Goal: Information Seeking & Learning: Find specific page/section

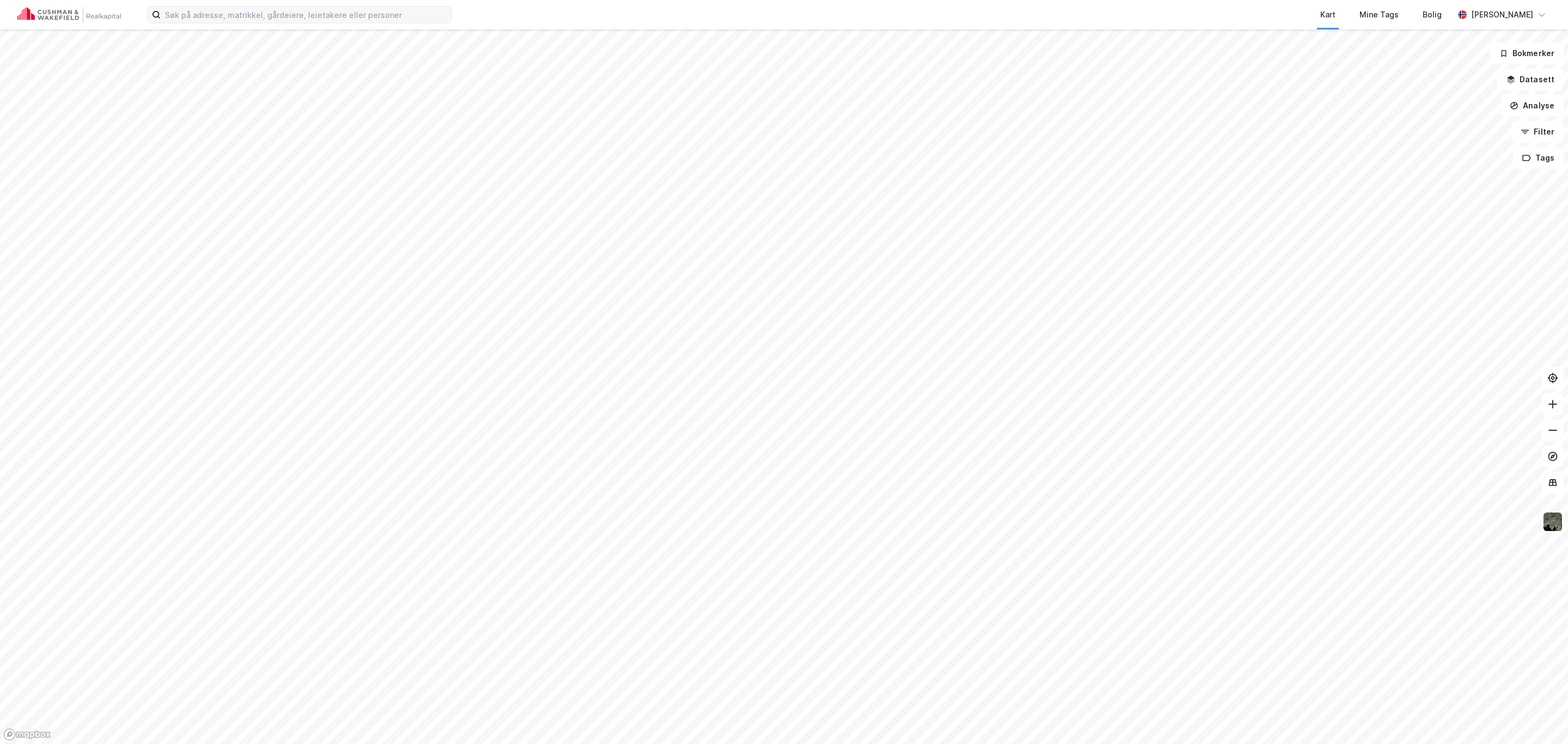
click at [271, 23] on label at bounding box center [299, 15] width 305 height 18
click at [271, 23] on input at bounding box center [306, 14] width 291 height 16
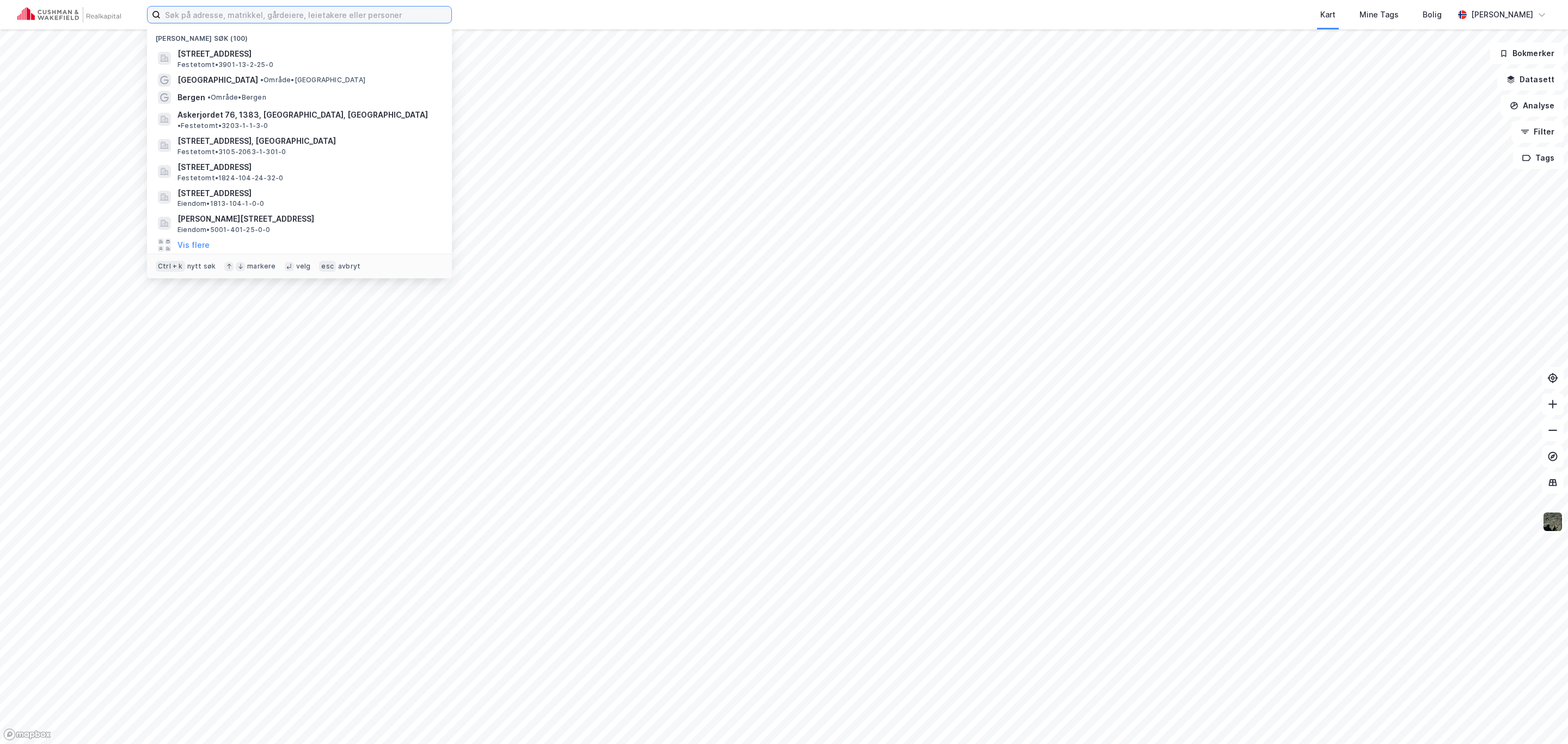
click at [270, 13] on input at bounding box center [306, 14] width 291 height 16
paste input "[GEOGRAPHIC_DATA] [DATE] [GEOGRAPHIC_DATA] 38, 3159 [GEOGRAPHIC_DATA] 745 1 950…"
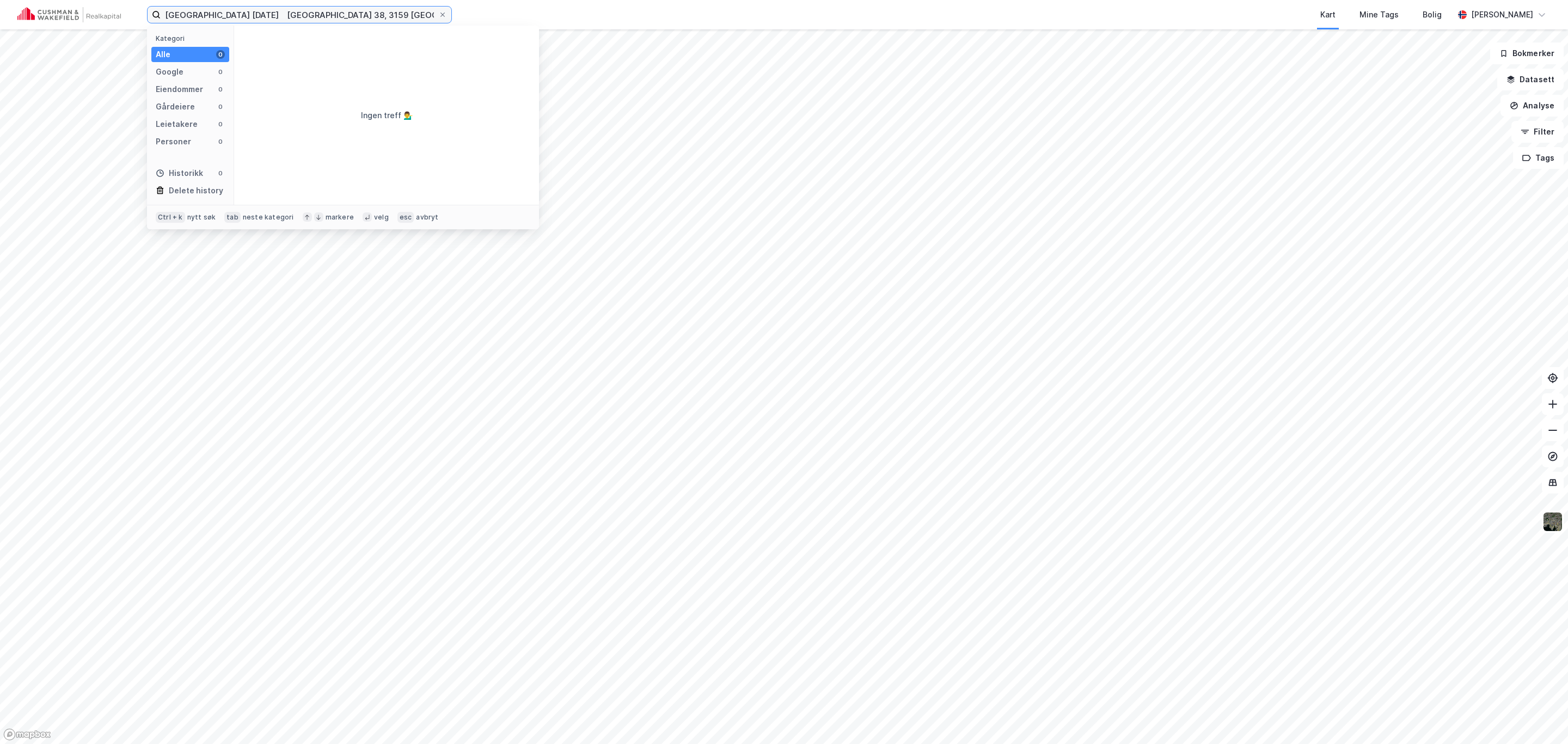
drag, startPoint x: 337, startPoint y: 15, endPoint x: 0, endPoint y: 13, distance: 337.0
click at [0, 13] on div "[GEOGRAPHIC_DATA] [DATE] [GEOGRAPHIC_DATA] 38, 3159 [GEOGRAPHIC_DATA] 745 1 950…" at bounding box center [784, 15] width 1568 height 30
type input "3907-407/181/0/0, 3159"
drag, startPoint x: 287, startPoint y: 11, endPoint x: 0, endPoint y: 8, distance: 287.0
click at [0, 10] on div "3907-407/181/0/0, 3159 Kategori Alle 0 Google 0 Eiendommer 0 Gårdeiere 0 Leieta…" at bounding box center [784, 15] width 1568 height 30
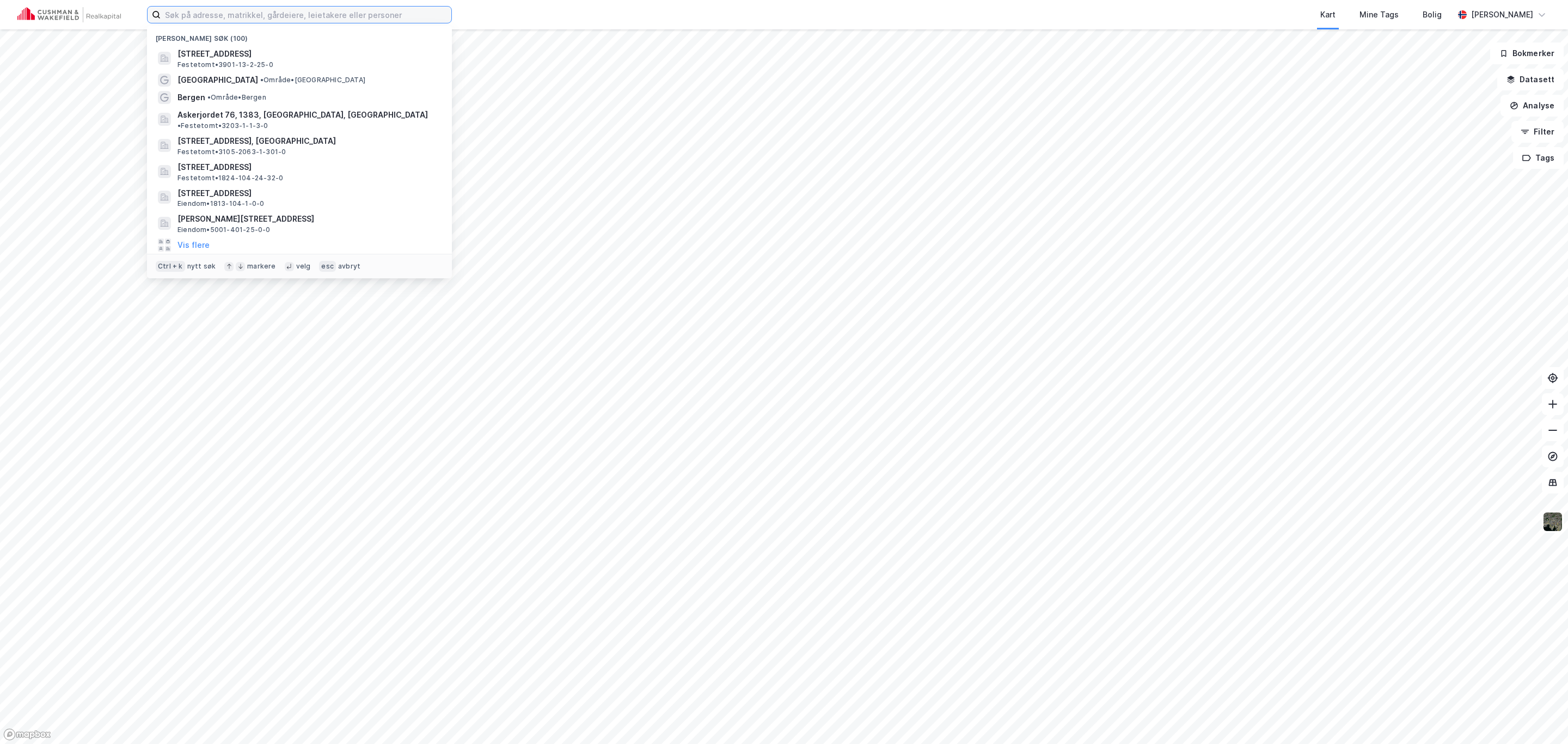
paste input "3907-422/1/212/0"
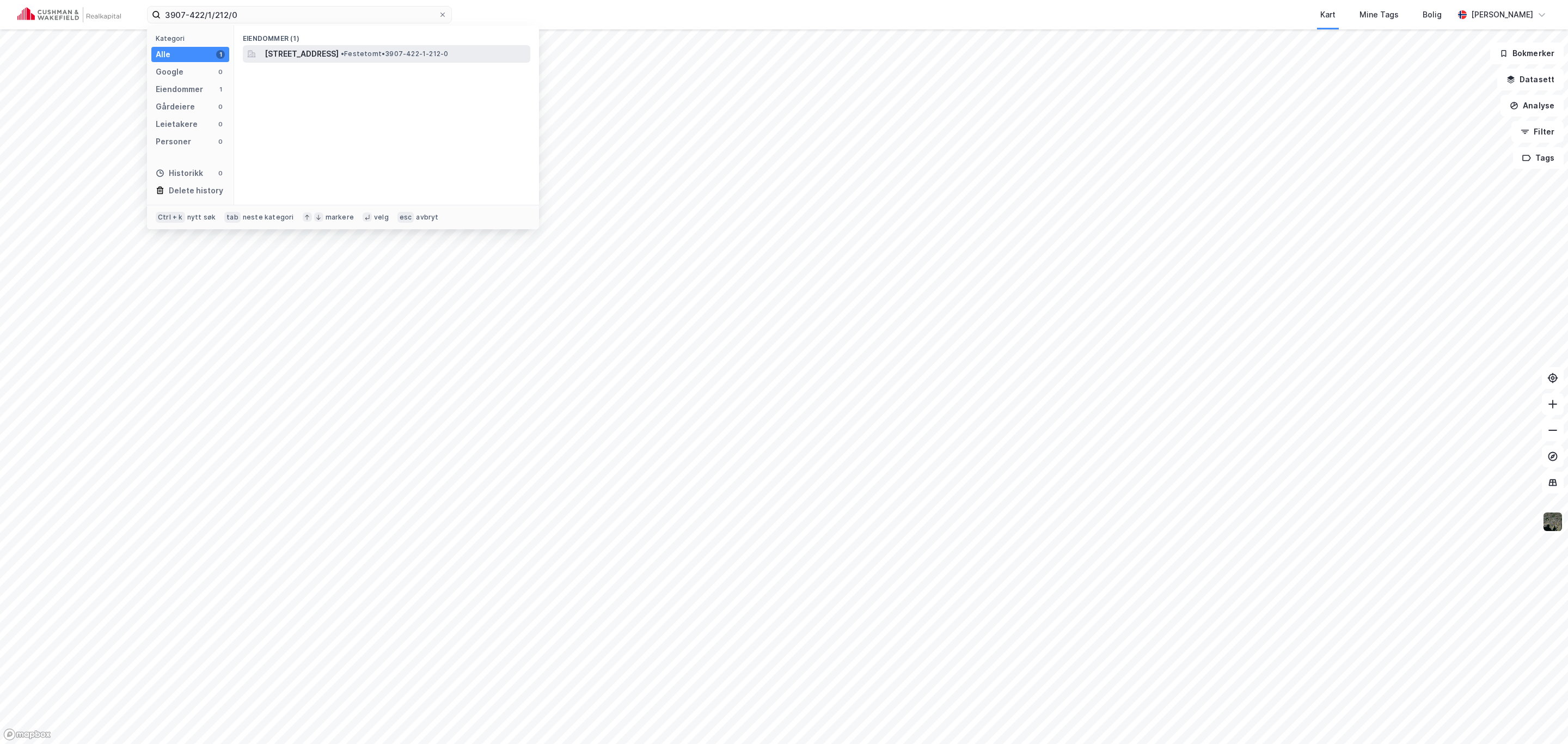
click at [294, 51] on span "[STREET_ADDRESS]" at bounding box center [301, 53] width 74 height 13
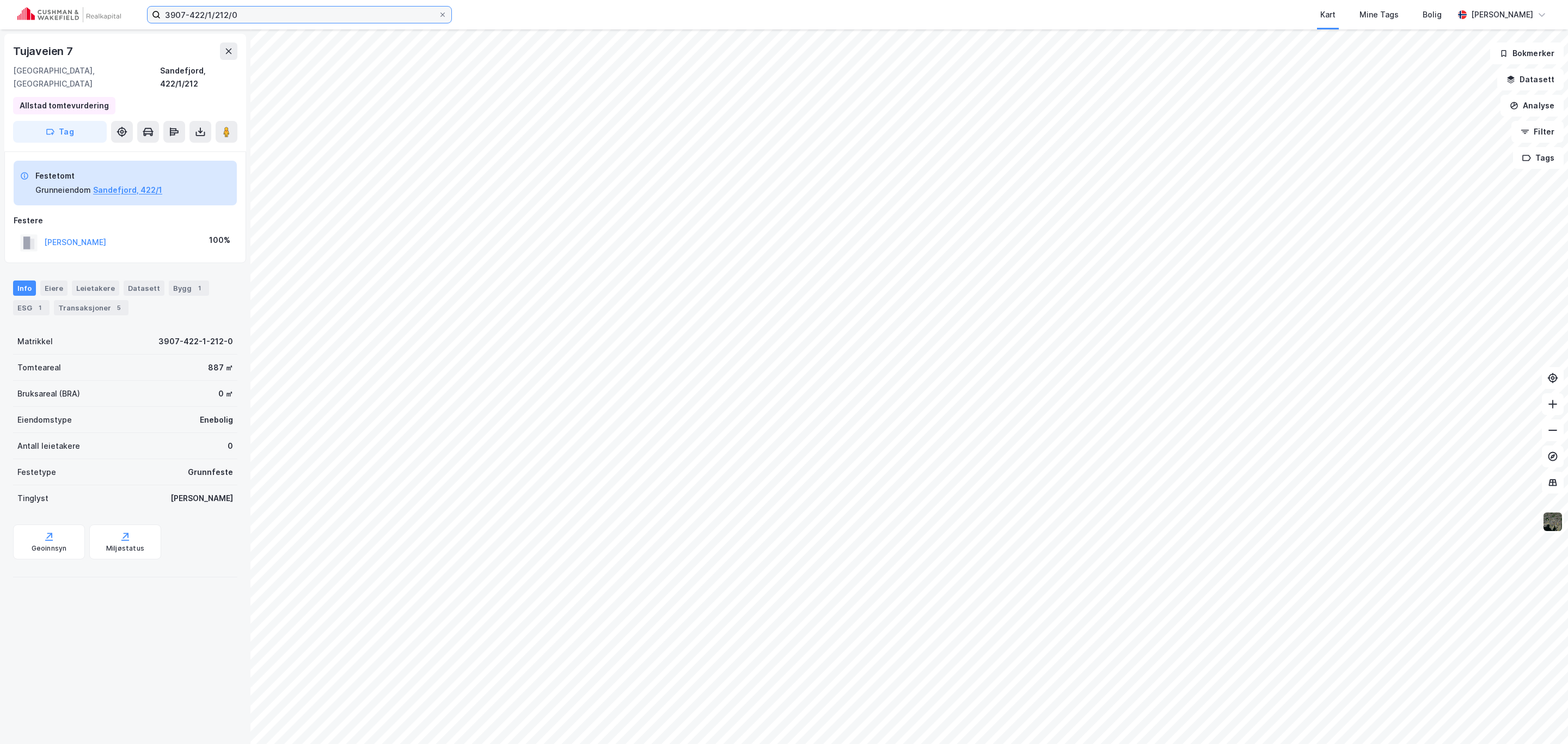
click at [239, 12] on input "3907-422/1/212/0" at bounding box center [299, 14] width 278 height 16
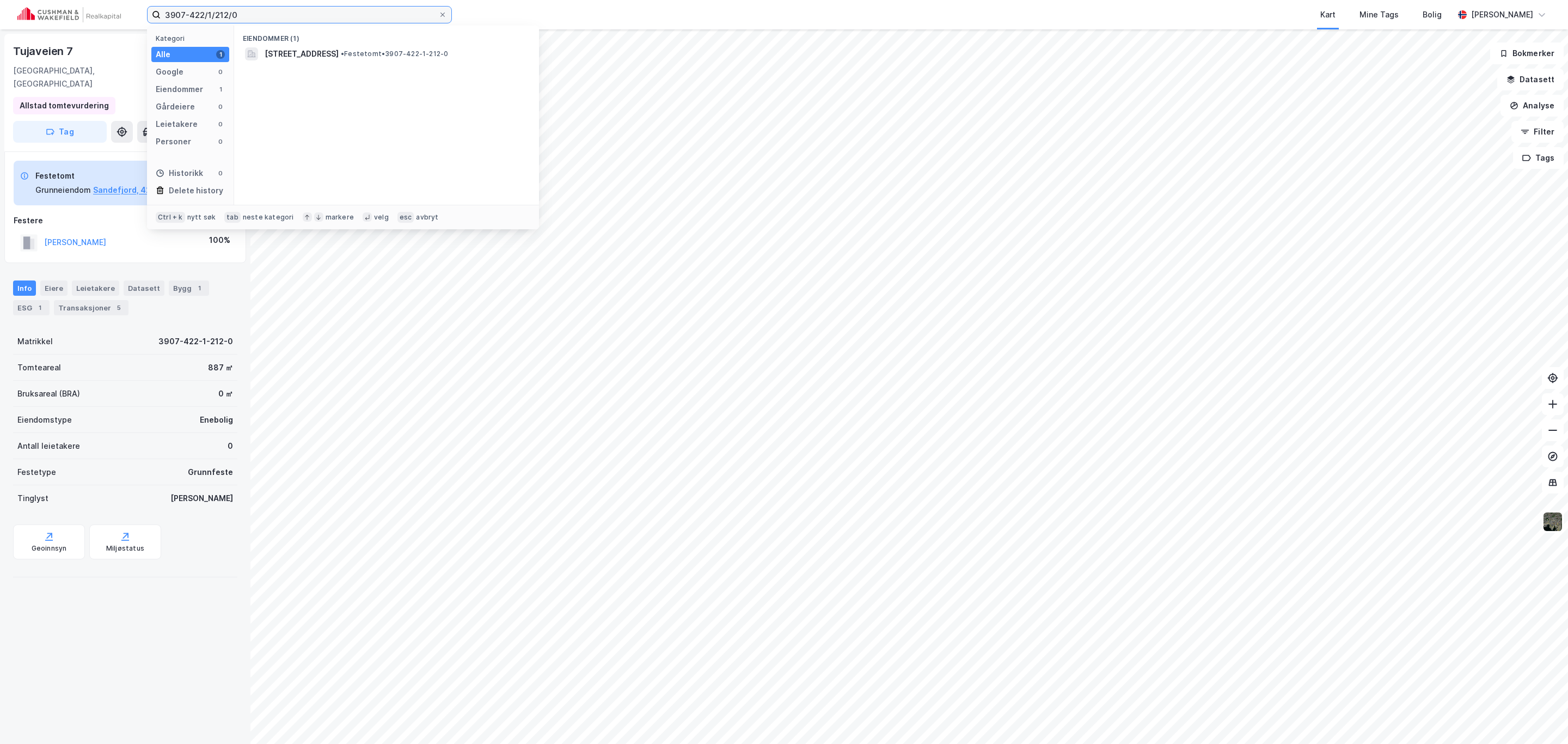
click at [239, 12] on input "3907-422/1/212/0" at bounding box center [299, 14] width 278 height 16
paste input "66/0"
click at [329, 44] on div "Eiendommer (1)" at bounding box center [387, 35] width 305 height 20
click at [317, 57] on span "[STREET_ADDRESS]" at bounding box center [395, 53] width 261 height 13
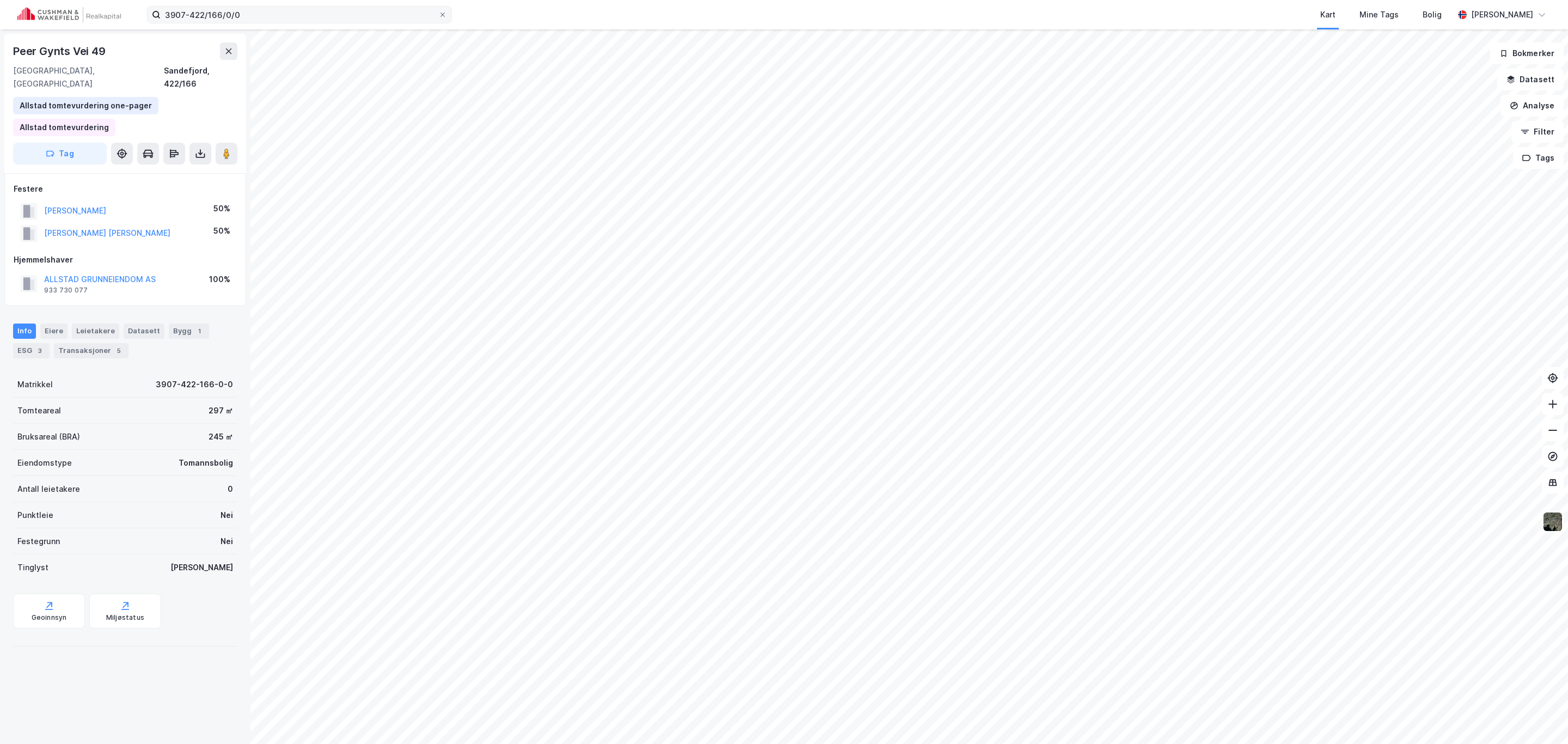
click at [249, 5] on div "3907-422/166/0/0 Kart Mine Tags [PERSON_NAME] [PERSON_NAME]" at bounding box center [784, 15] width 1568 height 30
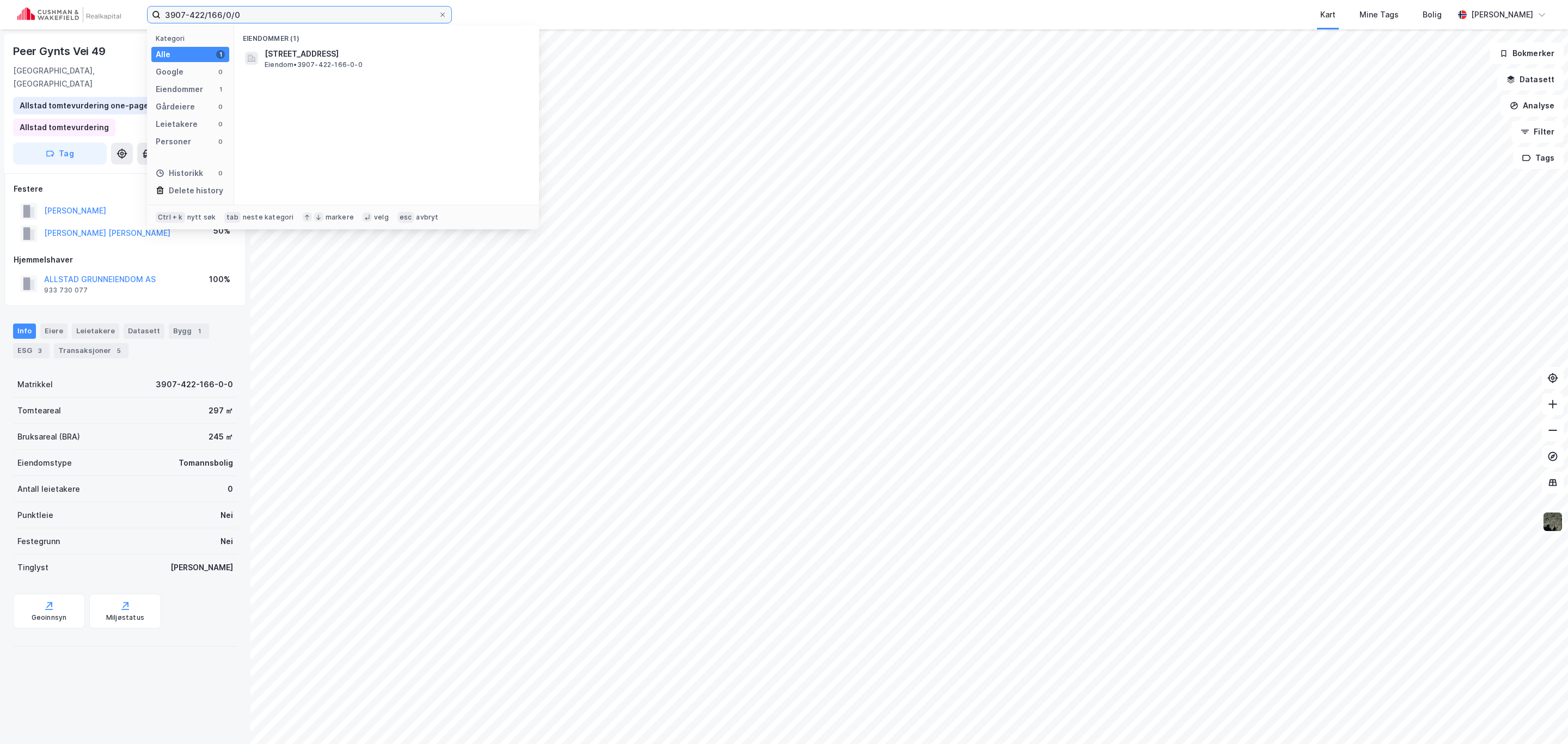
click at [252, 12] on input "3907-422/166/0/0" at bounding box center [299, 14] width 278 height 16
paste input
click at [339, 49] on span "[STREET_ADDRESS]" at bounding box center [301, 53] width 74 height 13
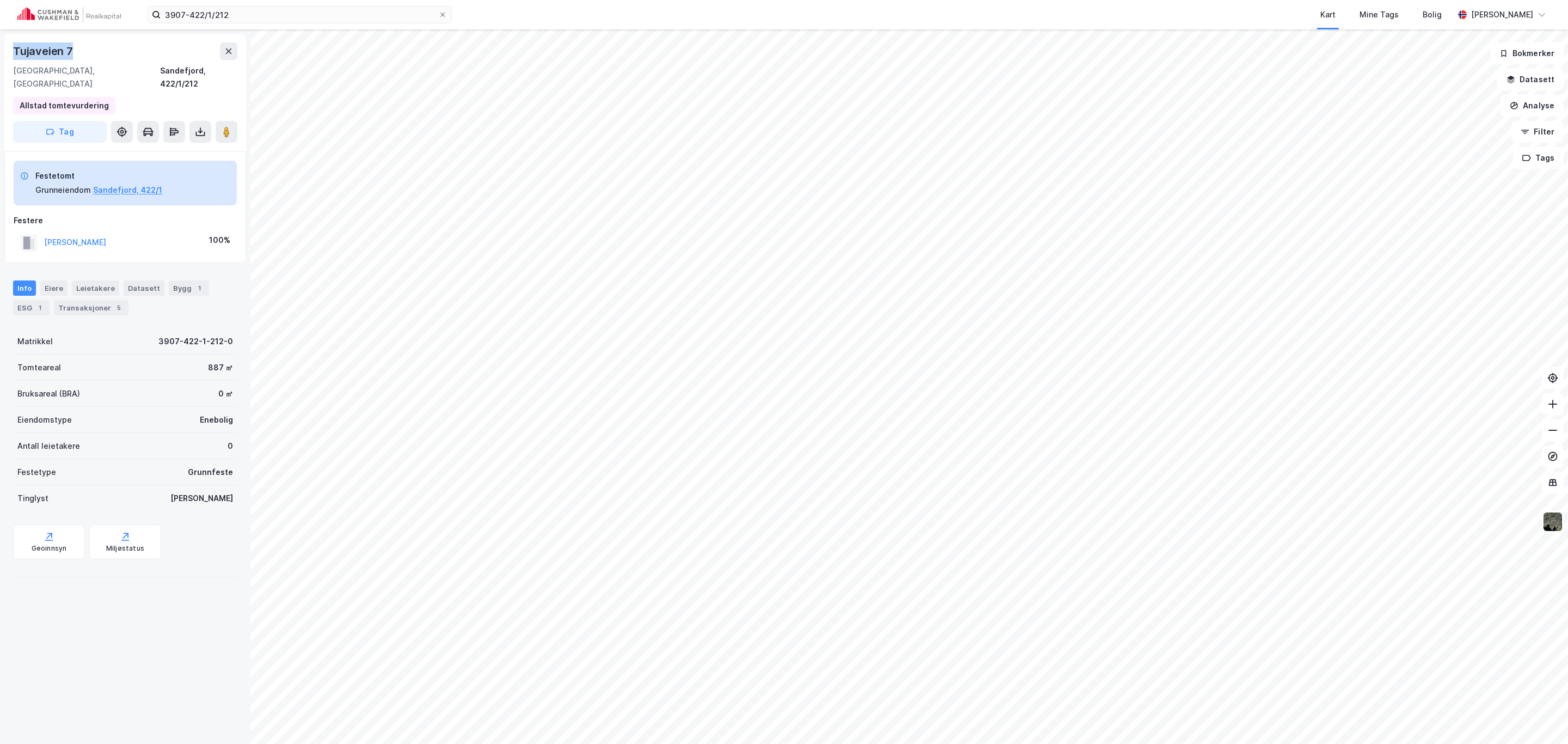
drag, startPoint x: 80, startPoint y: 49, endPoint x: 0, endPoint y: 51, distance: 80.0
click at [0, 51] on div "Tujaveien 7 3160, [GEOGRAPHIC_DATA], [GEOGRAPHIC_DATA], 422/1/212 Allstad tomte…" at bounding box center [125, 387] width 250 height 714
copy div "Tujaveien 7"
click at [217, 121] on button at bounding box center [226, 132] width 22 height 22
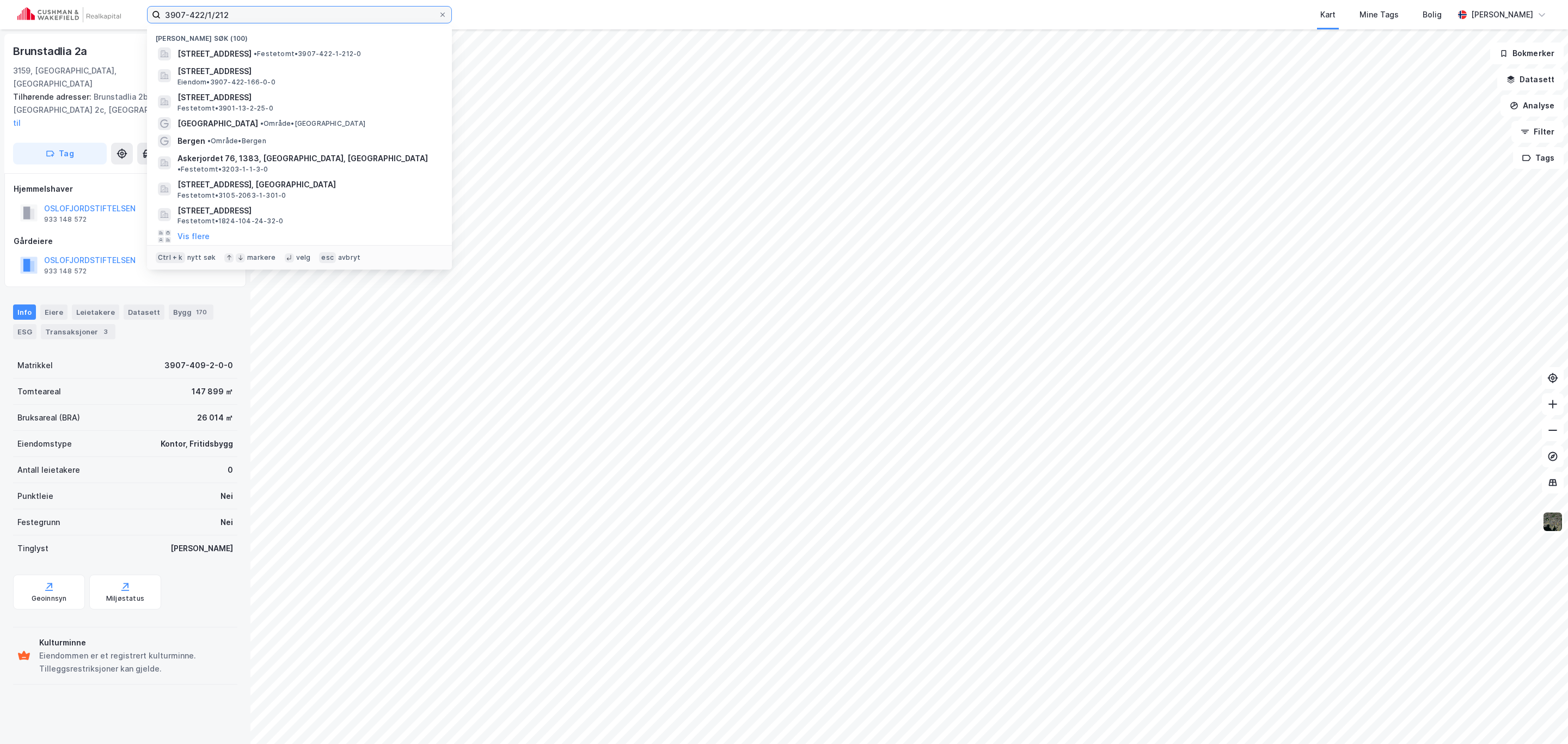
click at [245, 7] on input "3907-422/1/212" at bounding box center [299, 14] width 278 height 16
paste input "66/0/0"
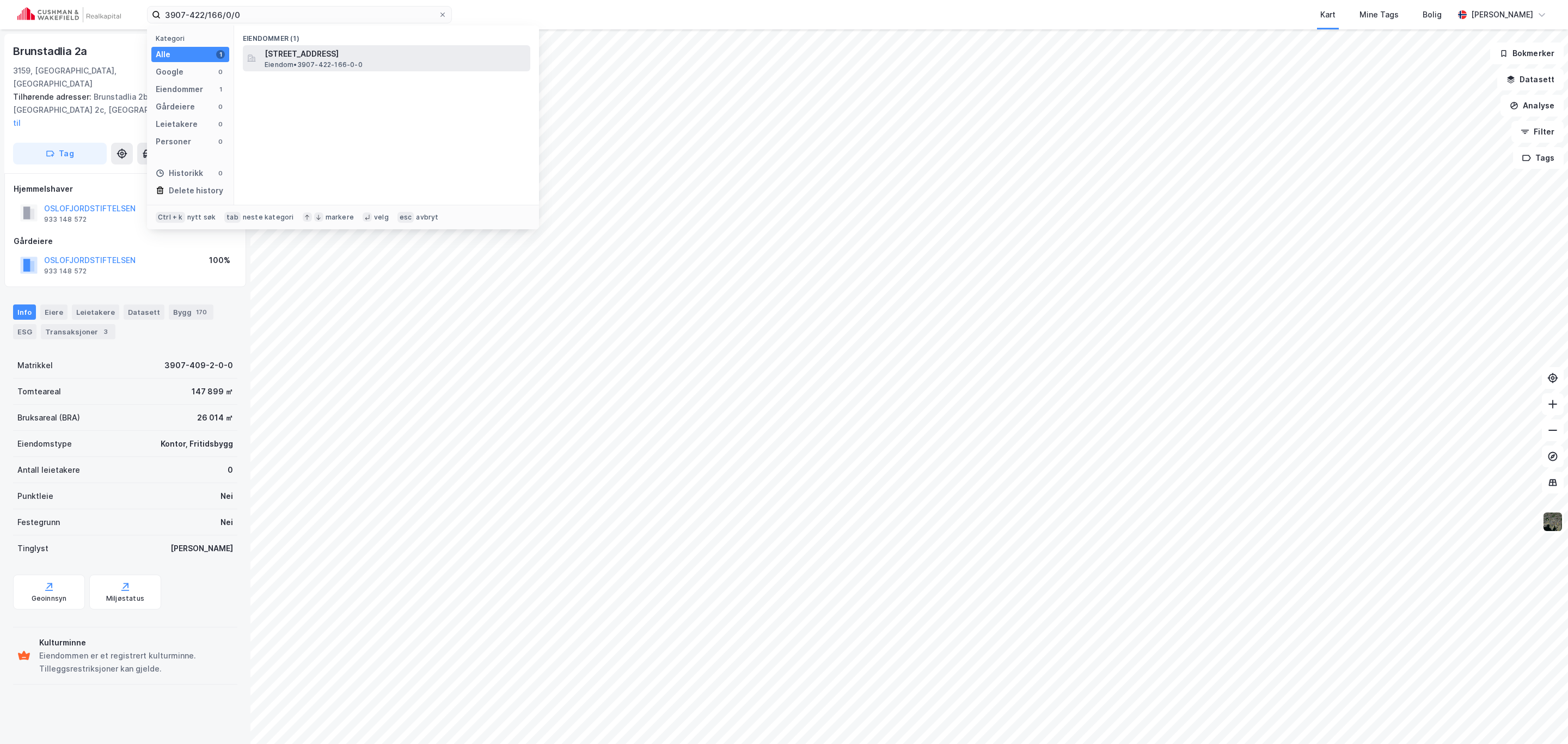
click at [319, 56] on span "[STREET_ADDRESS]" at bounding box center [395, 53] width 261 height 13
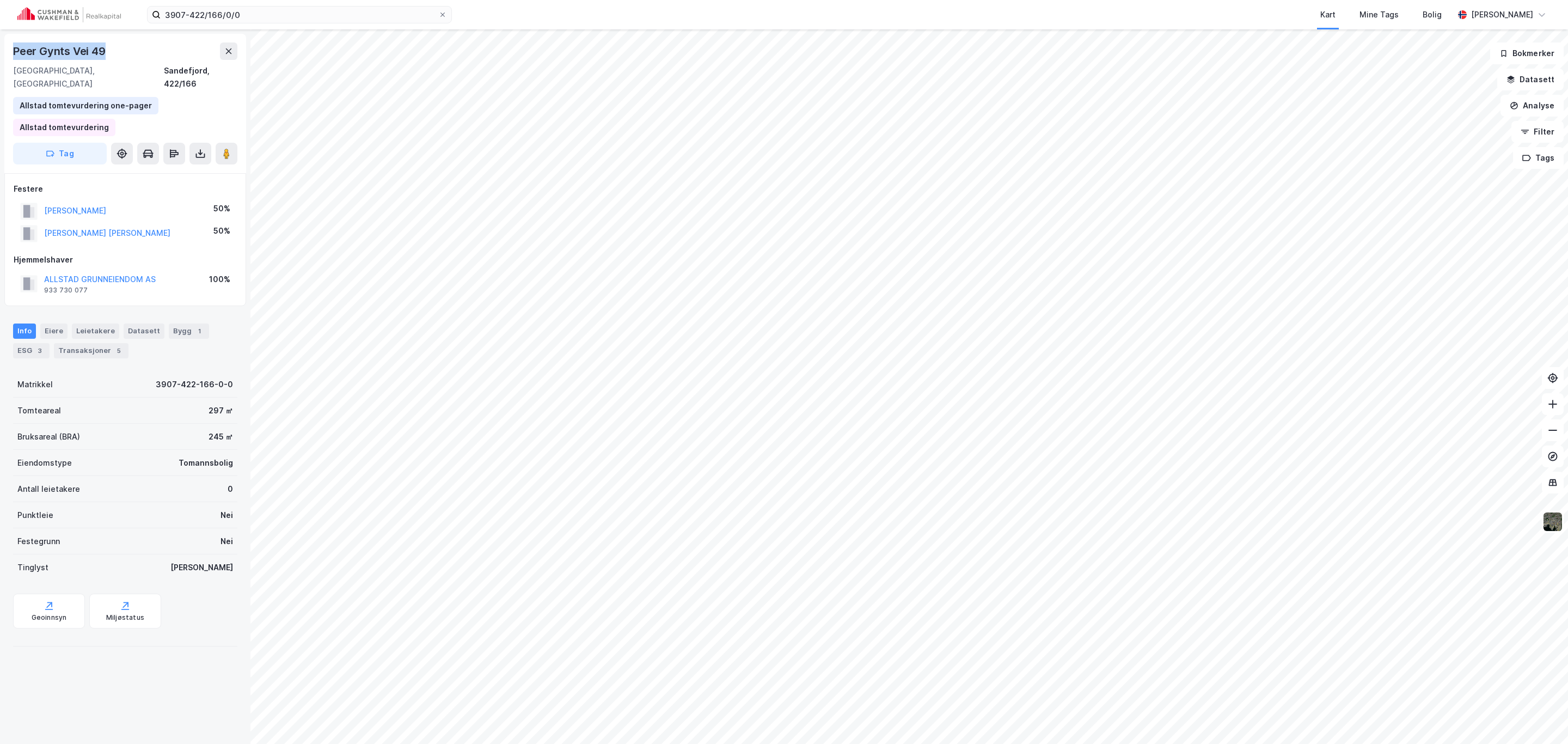
drag, startPoint x: 11, startPoint y: 49, endPoint x: 108, endPoint y: 30, distance: 98.8
click at [108, 30] on div "Peer Gynts Vei 49 3160, [GEOGRAPHIC_DATA], [GEOGRAPHIC_DATA], 422/166 Allstad t…" at bounding box center [125, 387] width 250 height 714
copy div "Peer Gynts Vei 49"
click at [231, 15] on input "3907-422/166/0/0" at bounding box center [299, 14] width 278 height 16
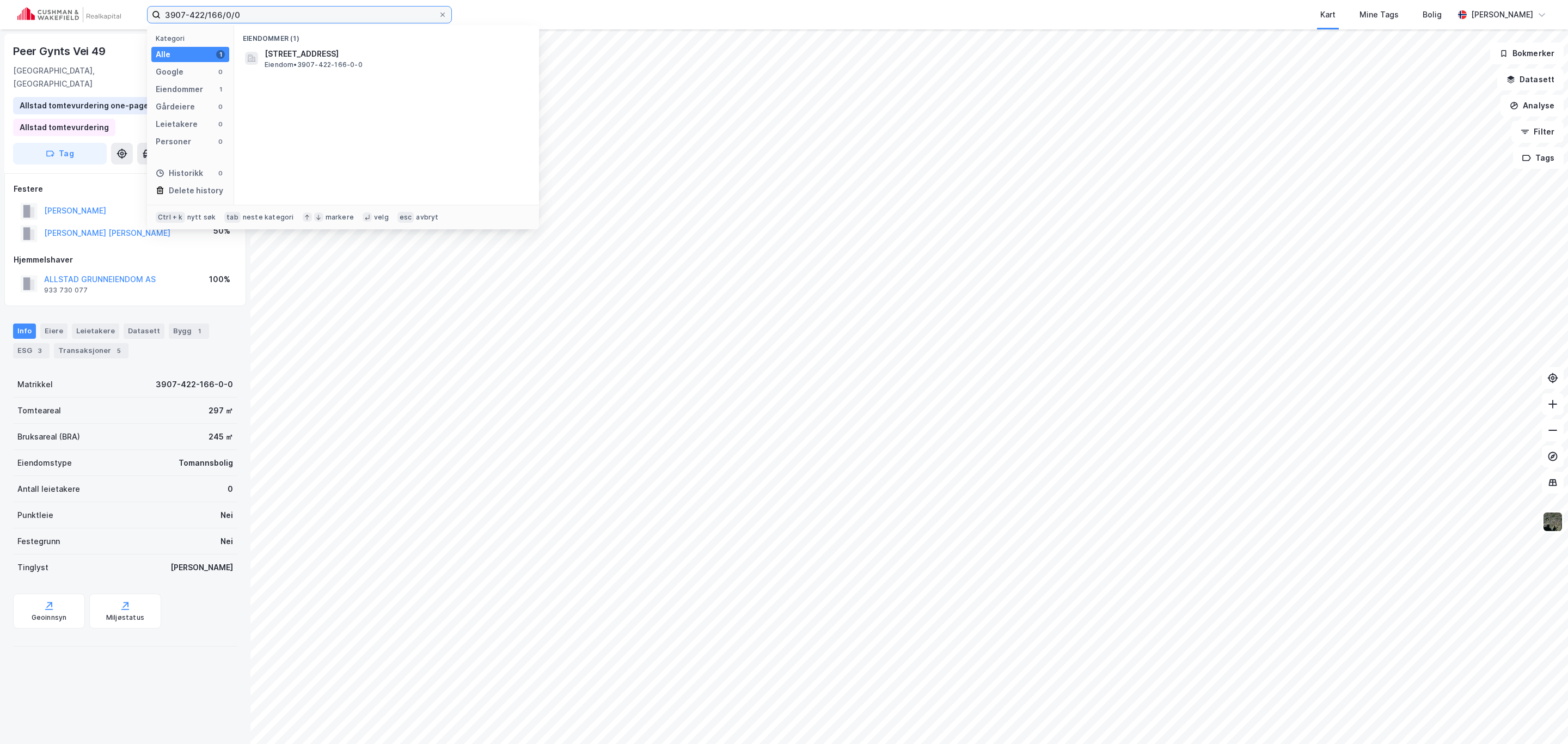
click at [231, 15] on input "3907-422/166/0/0" at bounding box center [299, 14] width 278 height 16
paste input "4631-445/1/121"
click at [335, 49] on span "[STREET_ADDRESS][PERSON_NAME]" at bounding box center [332, 53] width 136 height 13
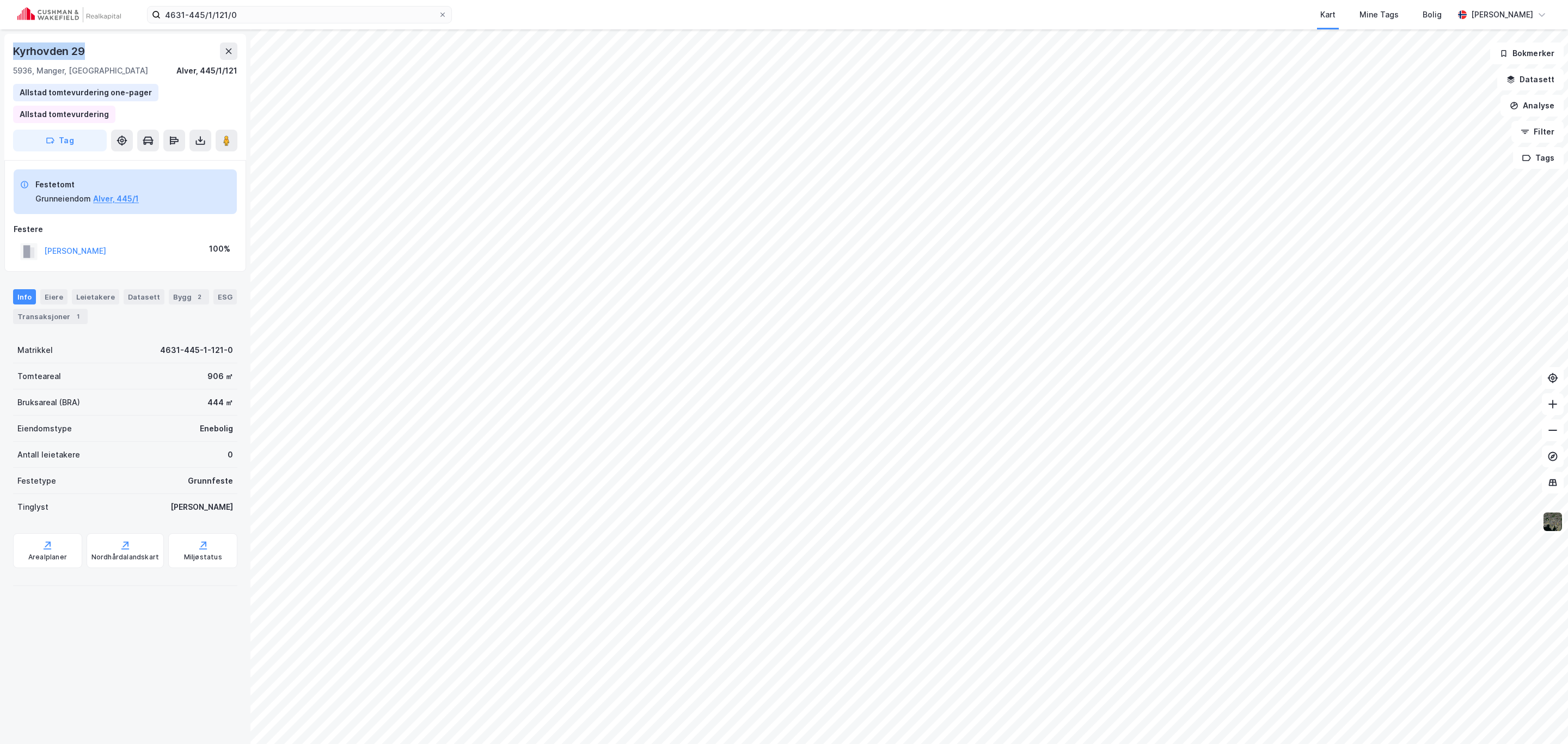
drag, startPoint x: 11, startPoint y: 49, endPoint x: 95, endPoint y: 43, distance: 84.2
click at [95, 43] on div "Kyrhovden 29 5936, Manger, Vestland Alver, 445/1/121 Allstad tomtevurdering one…" at bounding box center [125, 97] width 242 height 127
copy div "Kyrhovden 29"
click at [267, 13] on input "4631-445/1/121/0" at bounding box center [299, 14] width 278 height 16
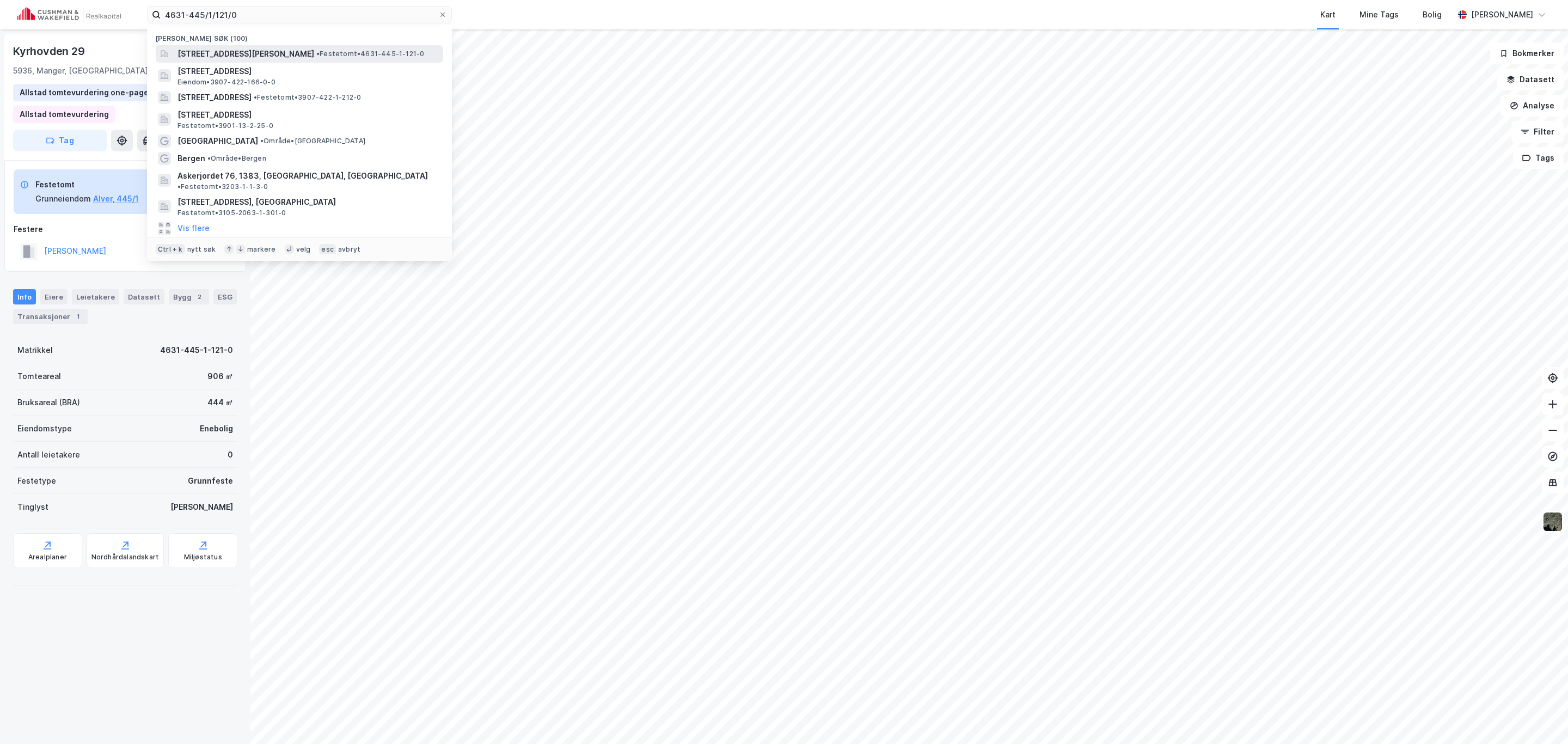
click at [247, 47] on span "[STREET_ADDRESS][PERSON_NAME]" at bounding box center [245, 53] width 136 height 13
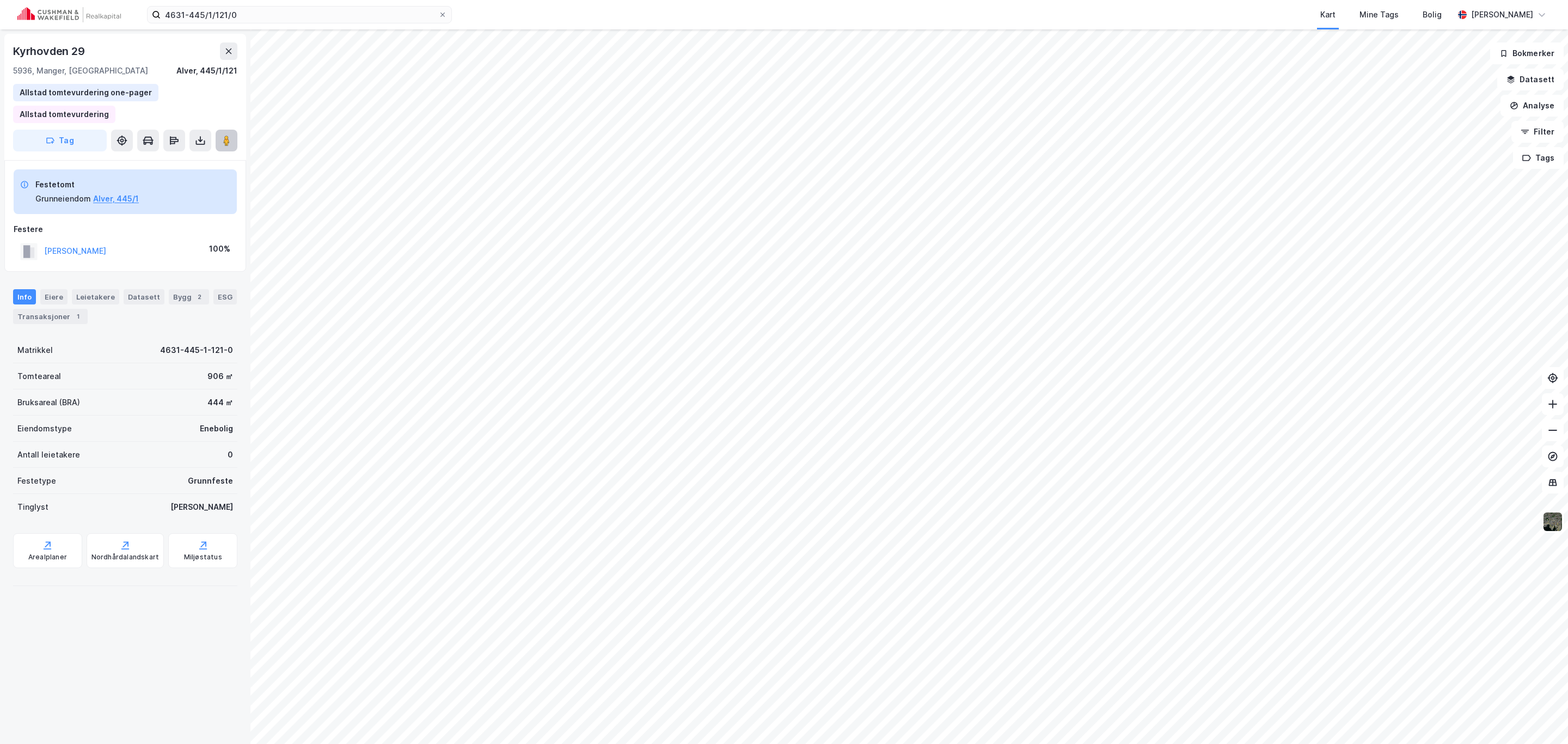
click at [216, 141] on button at bounding box center [226, 140] width 22 height 22
click at [1551, 530] on img at bounding box center [1552, 521] width 20 height 20
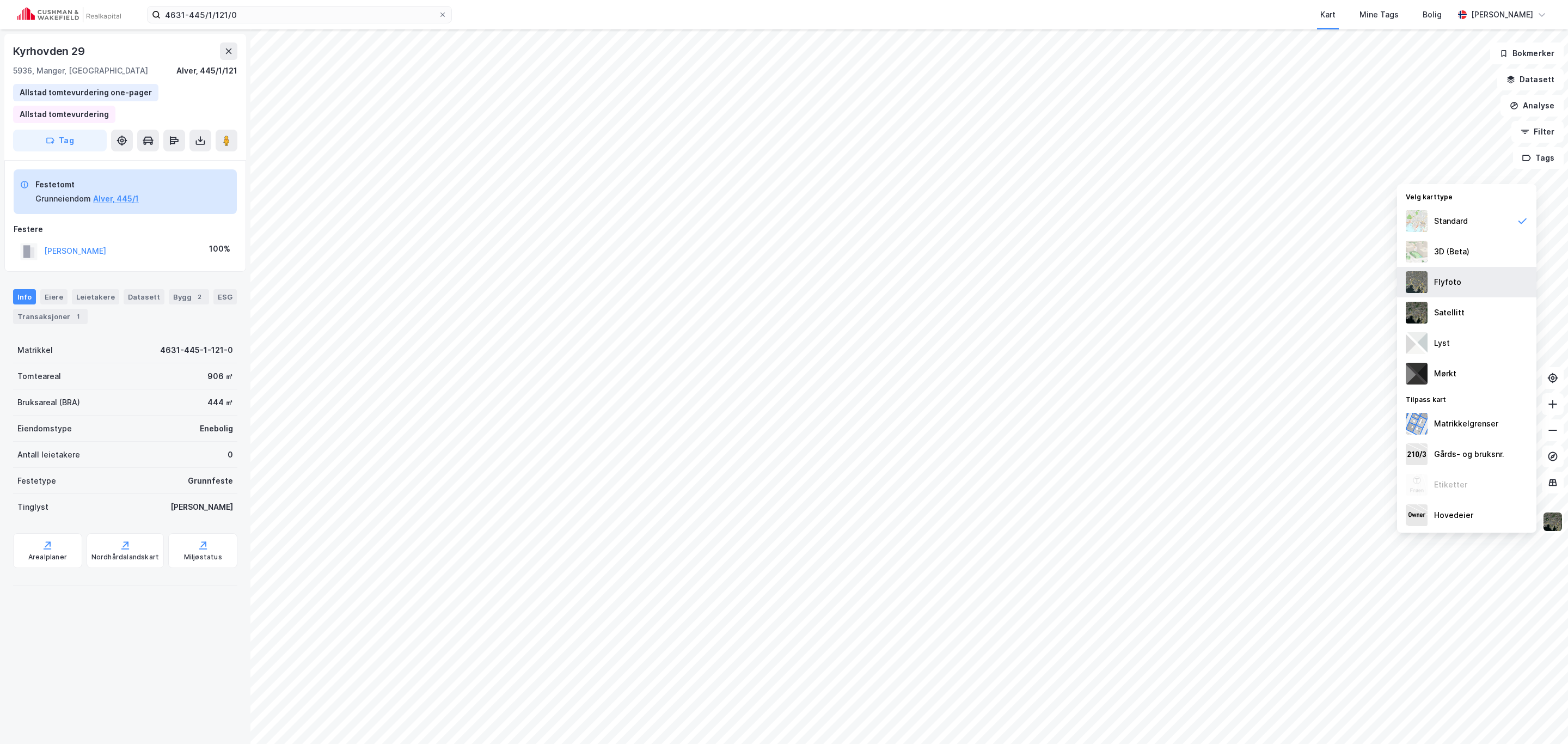
click at [1443, 279] on div "Flyfoto" at bounding box center [1447, 282] width 27 height 13
click at [1440, 279] on div "Flyfoto" at bounding box center [1447, 282] width 27 height 13
click at [1425, 306] on img at bounding box center [1416, 312] width 22 height 22
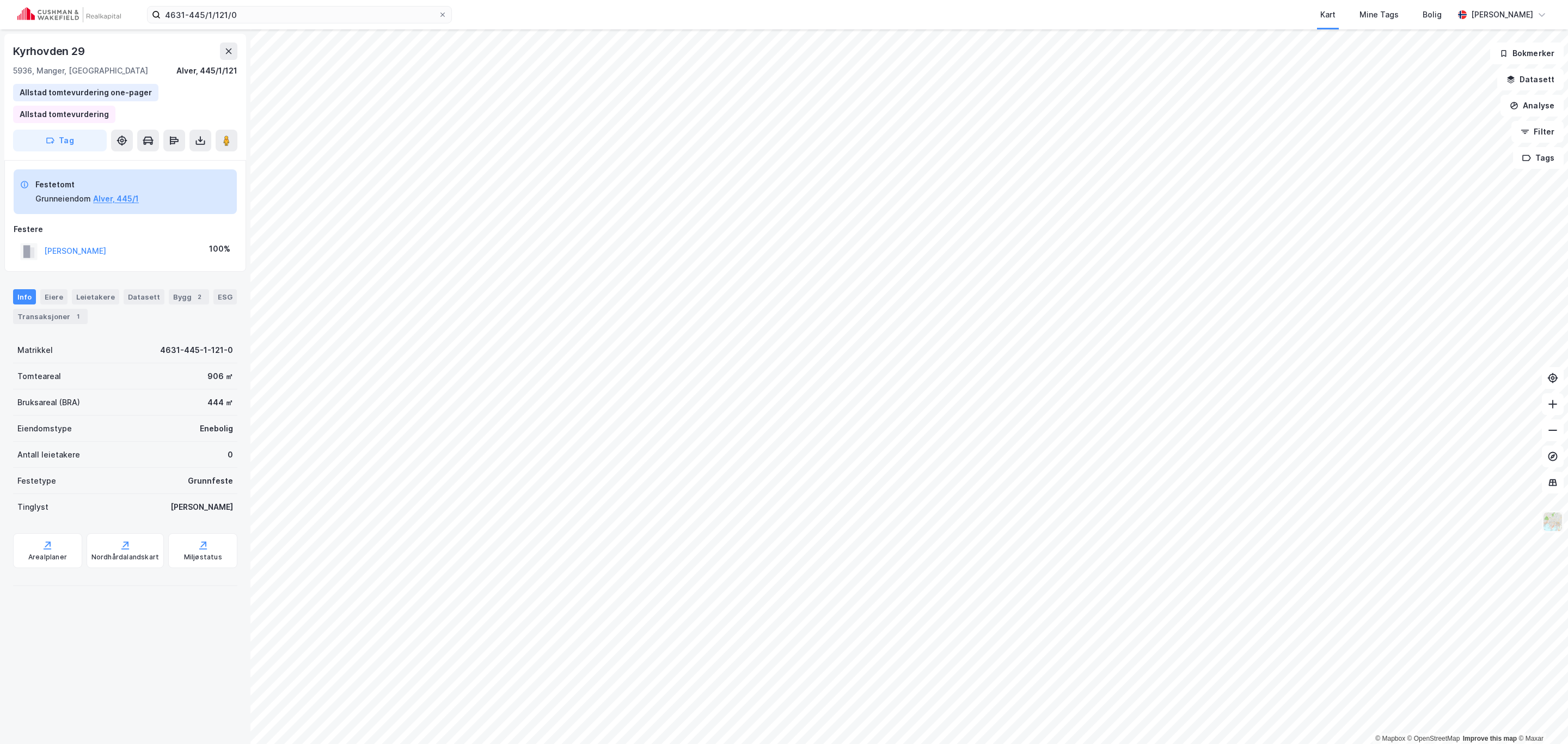
click at [1543, 520] on img at bounding box center [1552, 521] width 20 height 20
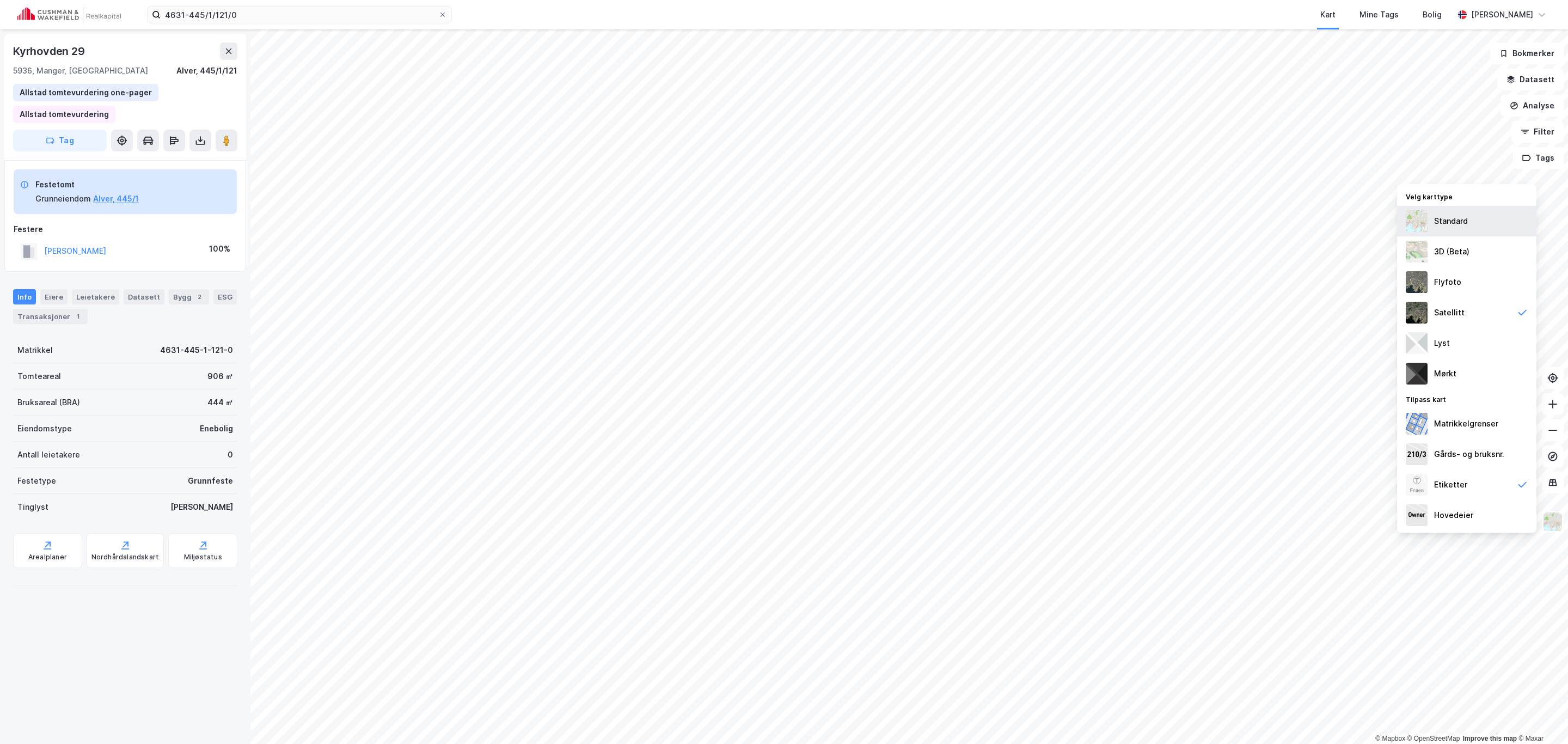
click at [1444, 214] on div "Standard" at bounding box center [1466, 221] width 139 height 30
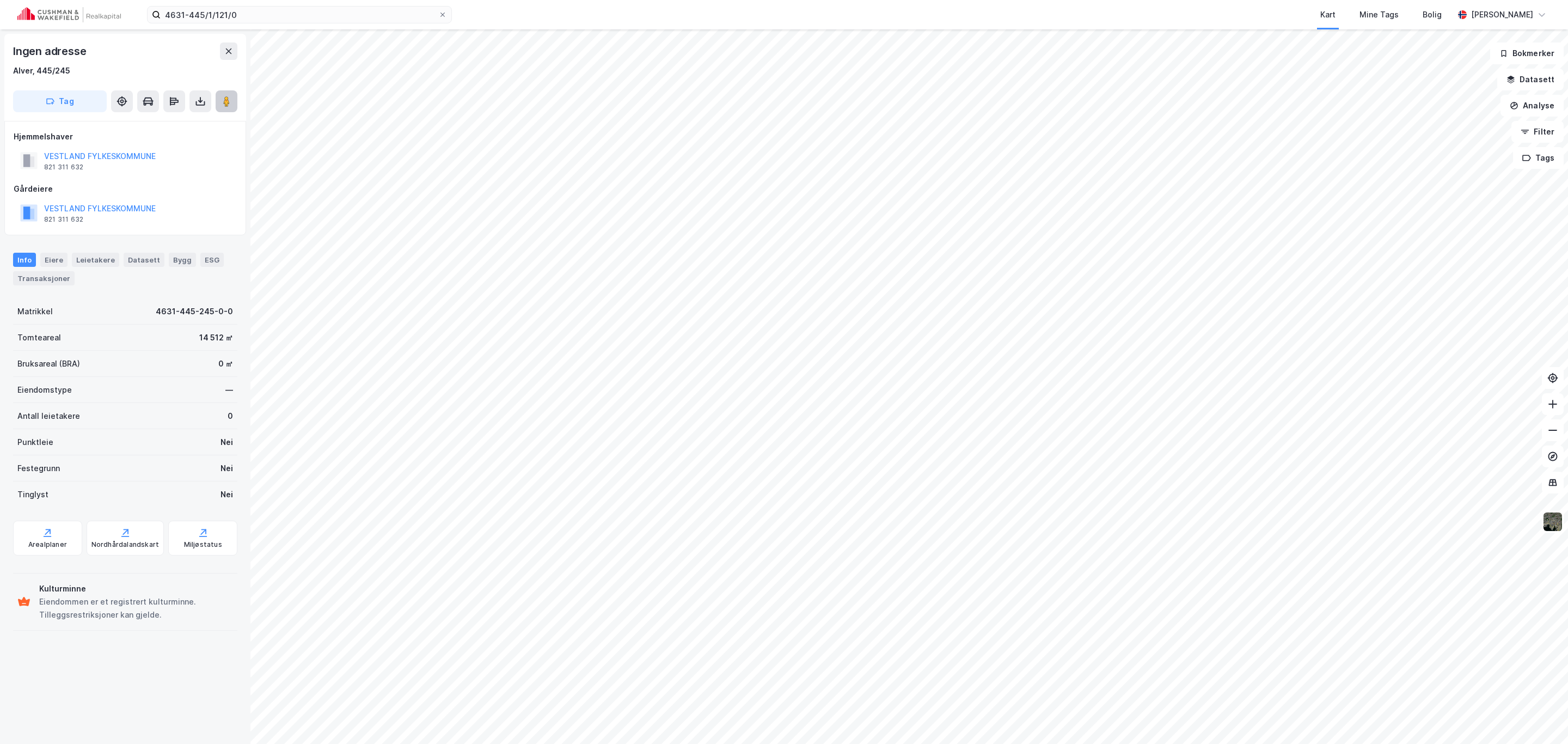
click at [226, 101] on image at bounding box center [226, 101] width 6 height 11
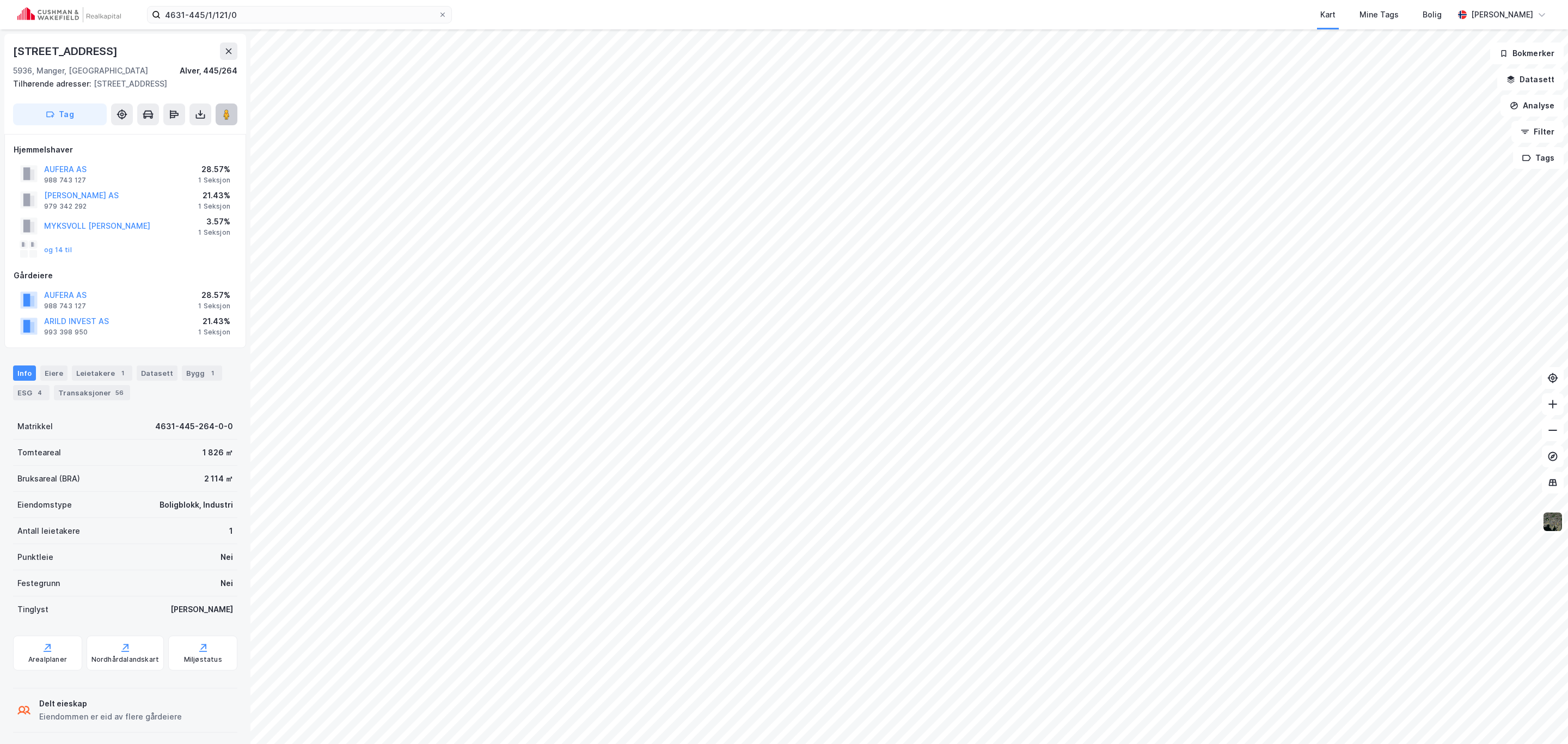
click at [223, 109] on icon at bounding box center [226, 114] width 11 height 11
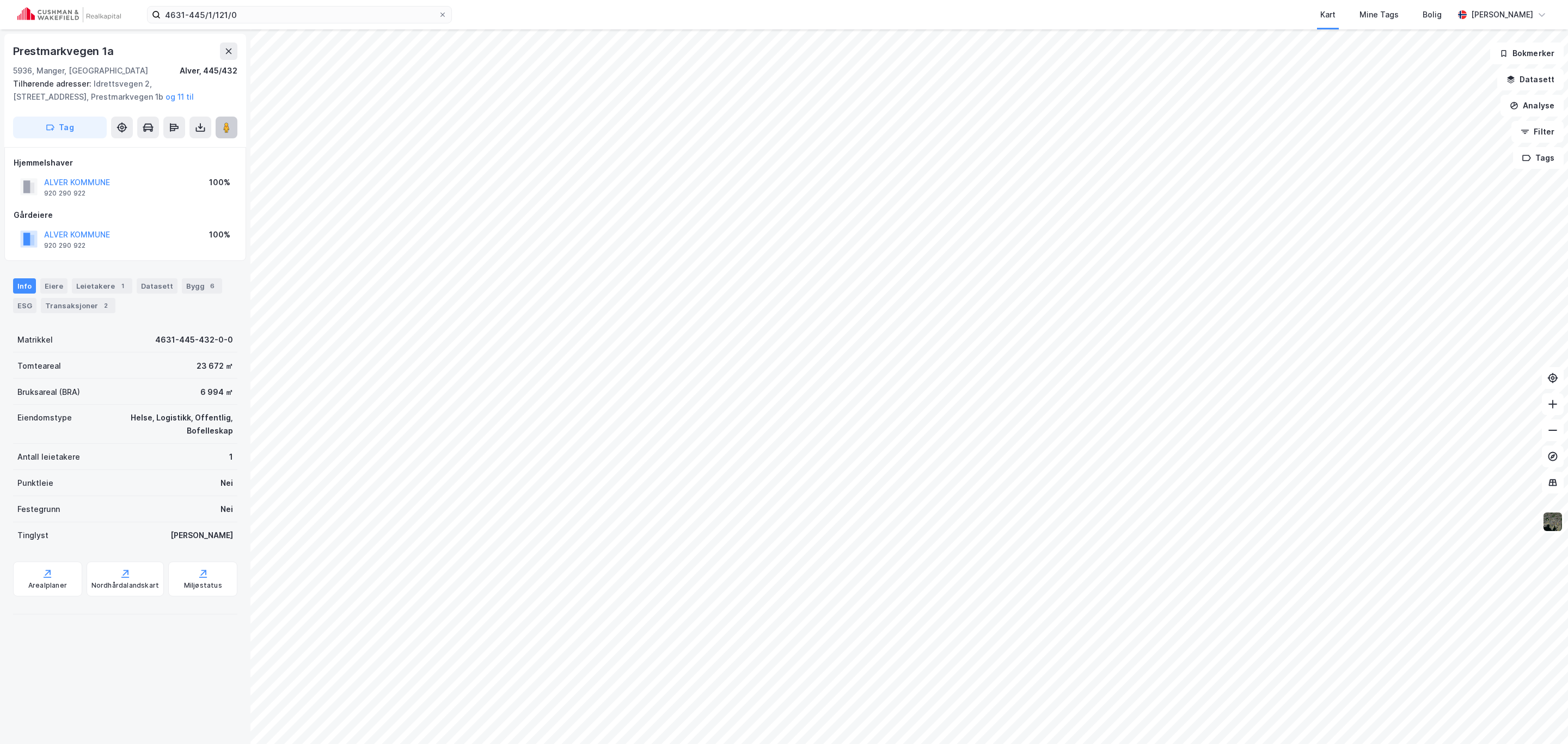
click at [223, 123] on icon at bounding box center [226, 127] width 11 height 11
click at [199, 1] on div "4631-445/1/121/0 Kart Mine Tags [PERSON_NAME] [PERSON_NAME]" at bounding box center [784, 15] width 1568 height 30
click at [199, 16] on input "4631-445/1/121/0" at bounding box center [299, 14] width 278 height 16
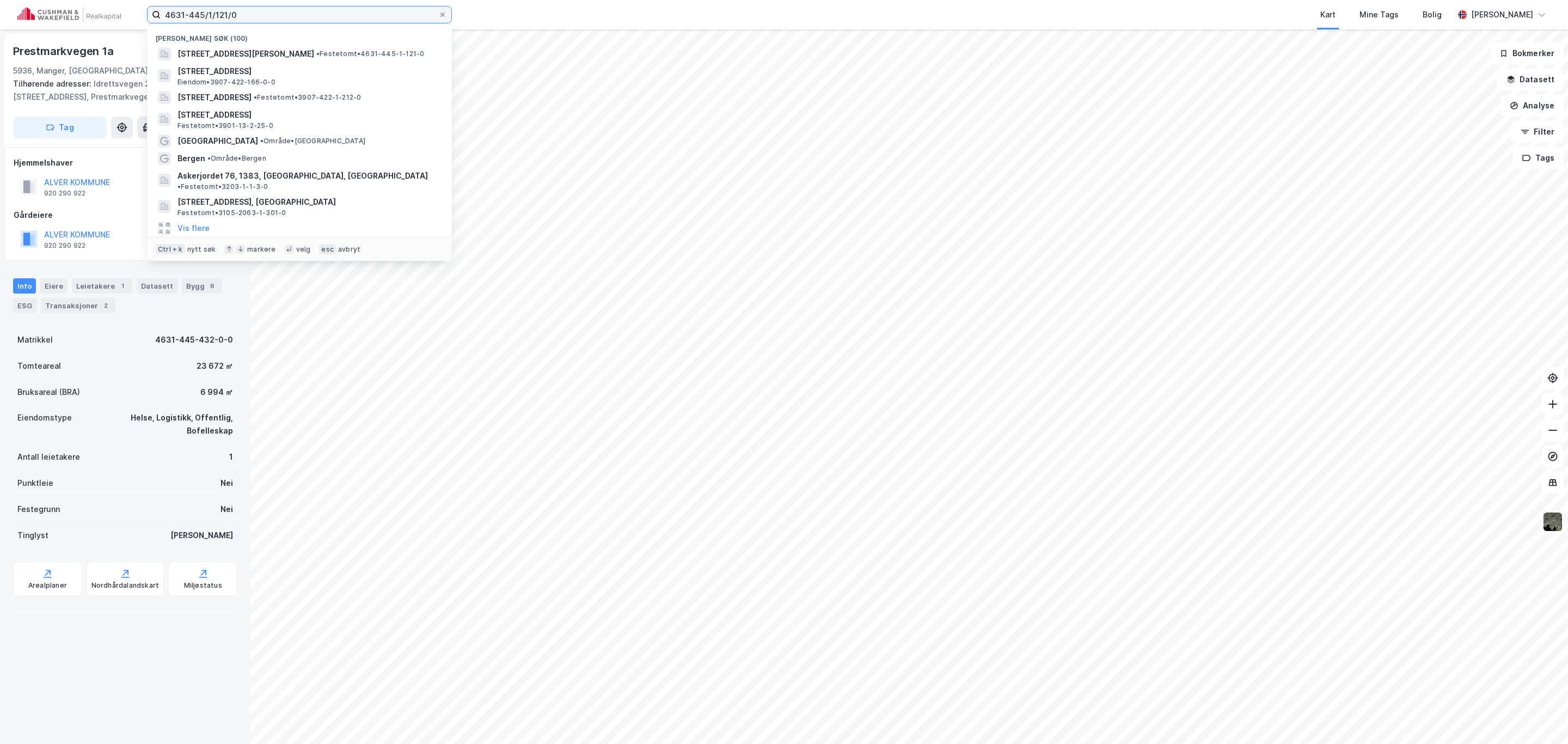
click at [199, 16] on input "4631-445/1/121/0" at bounding box center [299, 14] width 278 height 16
paste input "5028-10/1/7"
type input "5028-10/1/71/0"
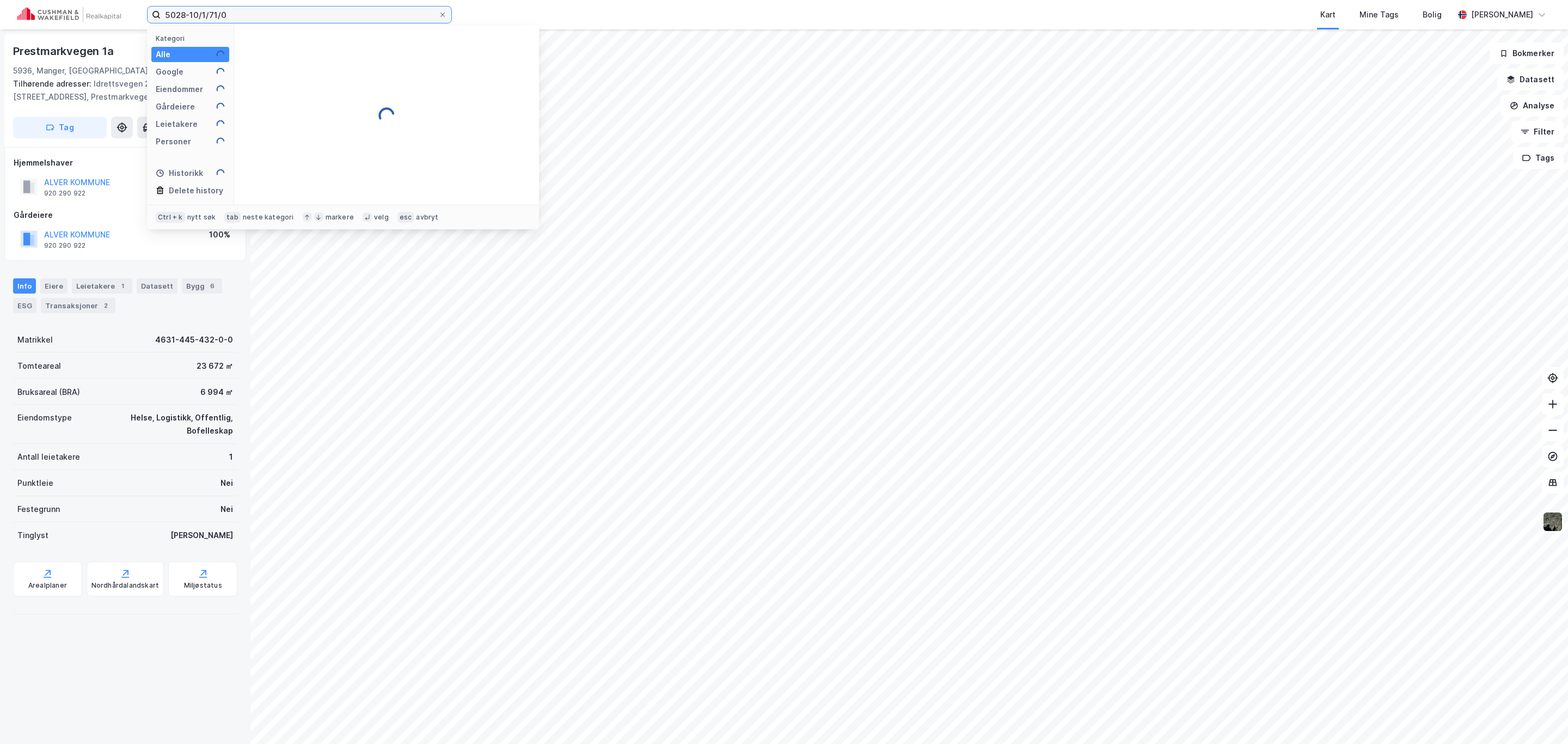
click at [234, 11] on input "5028-10/1/71/0" at bounding box center [299, 14] width 278 height 16
click at [306, 54] on span "[PERSON_NAME][STREET_ADDRESS][PERSON_NAME][PERSON_NAME]" at bounding box center [395, 53] width 261 height 13
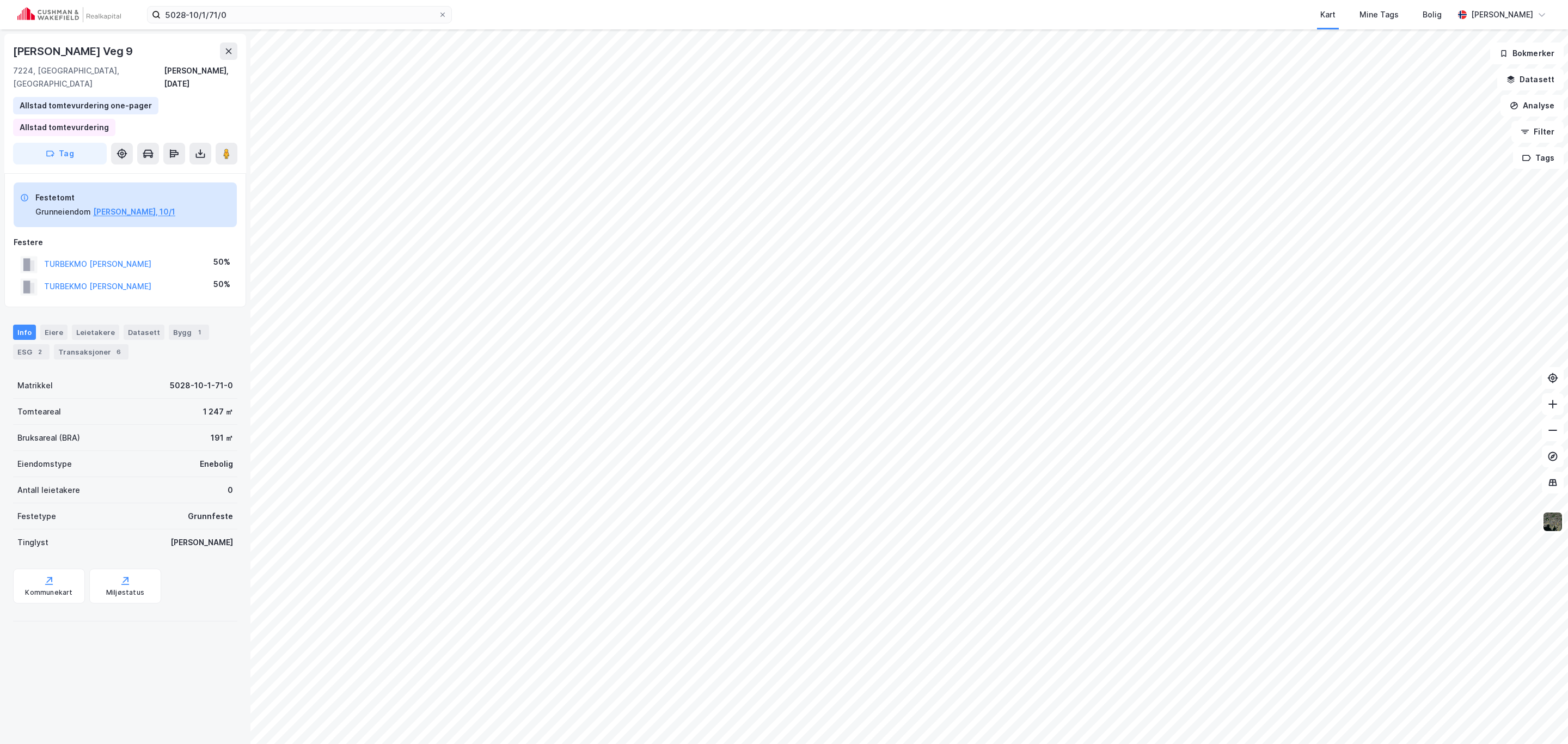
click at [436, 4] on div "5028-10/1/71/0 Kart Mine Tags [PERSON_NAME] [PERSON_NAME] © Mapbox © OpenStreet…" at bounding box center [784, 372] width 1568 height 744
drag, startPoint x: 11, startPoint y: 52, endPoint x: 139, endPoint y: 54, distance: 128.0
click at [139, 54] on div "Jens [STREET_ADDRESS], Trøndelag [PERSON_NAME], [DATE] Allstad tomtevurdering o…" at bounding box center [125, 103] width 242 height 139
copy div "[PERSON_NAME] Veg 9"
click at [233, 127] on div "Jens [STREET_ADDRESS], Trøndelag [PERSON_NAME], [DATE] Allstad tomtevurdering o…" at bounding box center [125, 103] width 242 height 139
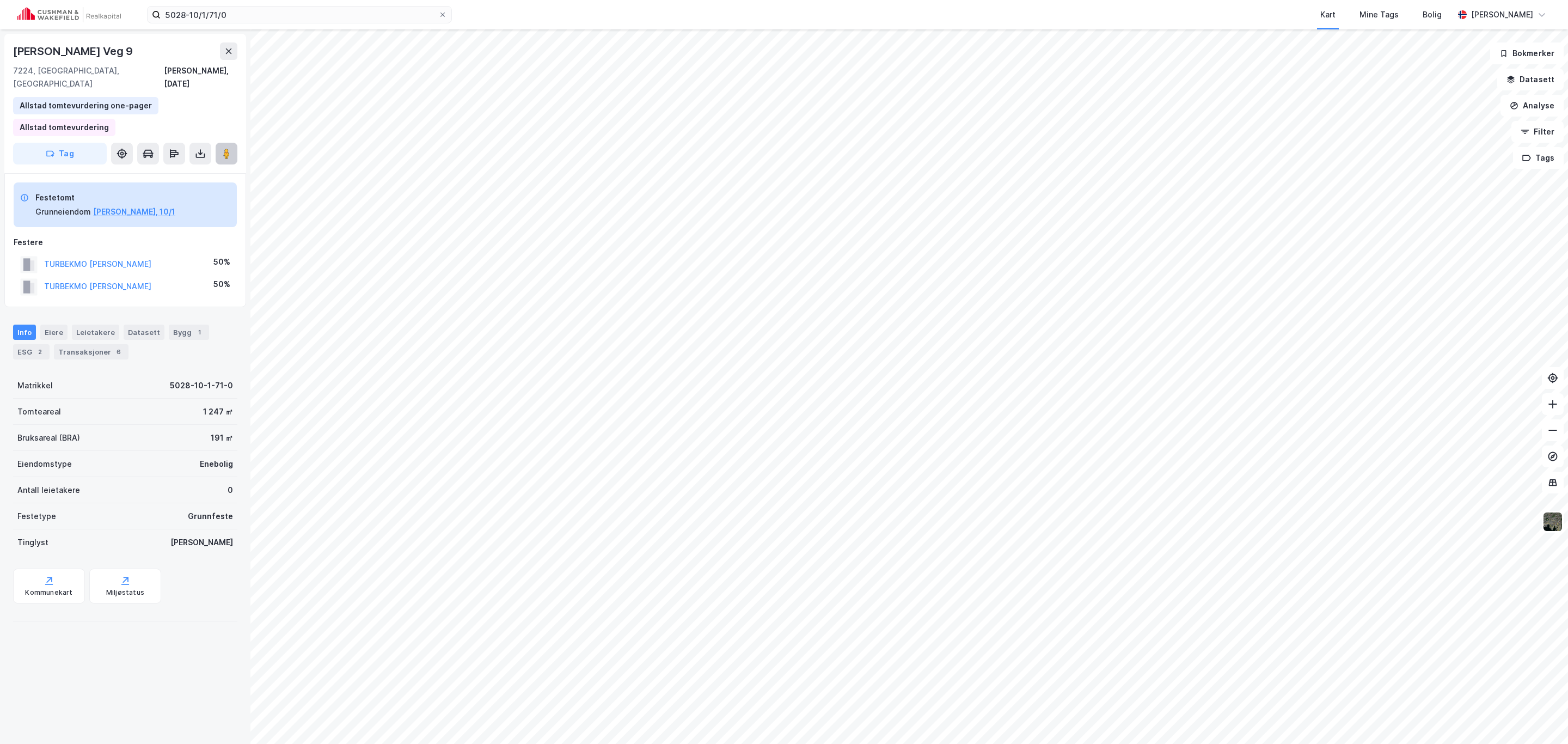
click at [224, 148] on image at bounding box center [226, 153] width 6 height 11
